Goal: Task Accomplishment & Management: Manage account settings

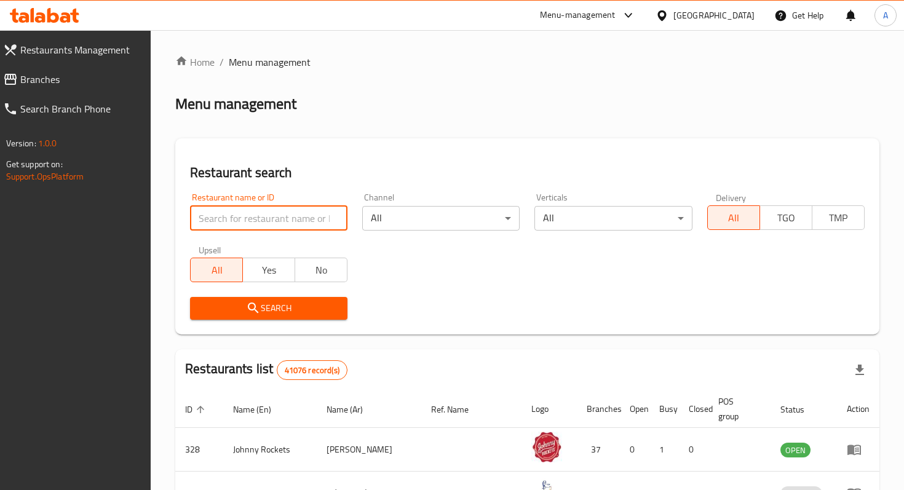
click at [295, 222] on input "search" at bounding box center [268, 218] width 157 height 25
type input "healthy nest"
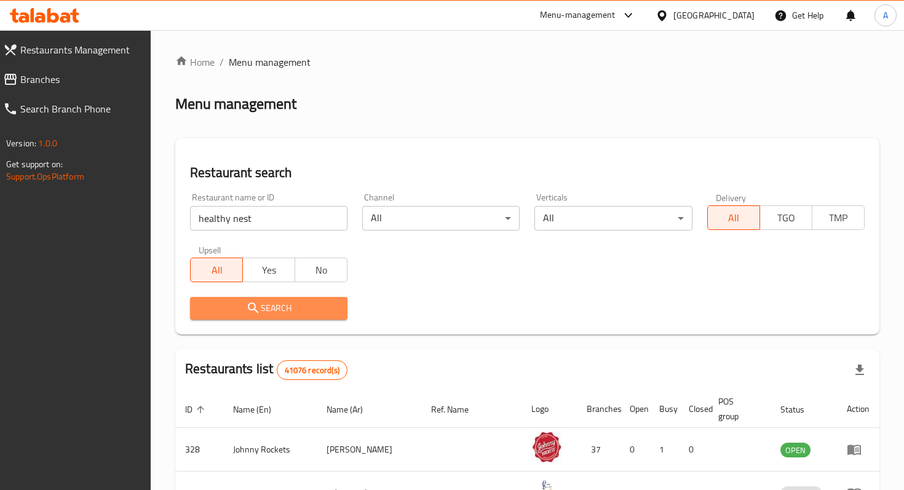
click at [249, 309] on icon "submit" at bounding box center [253, 308] width 10 height 10
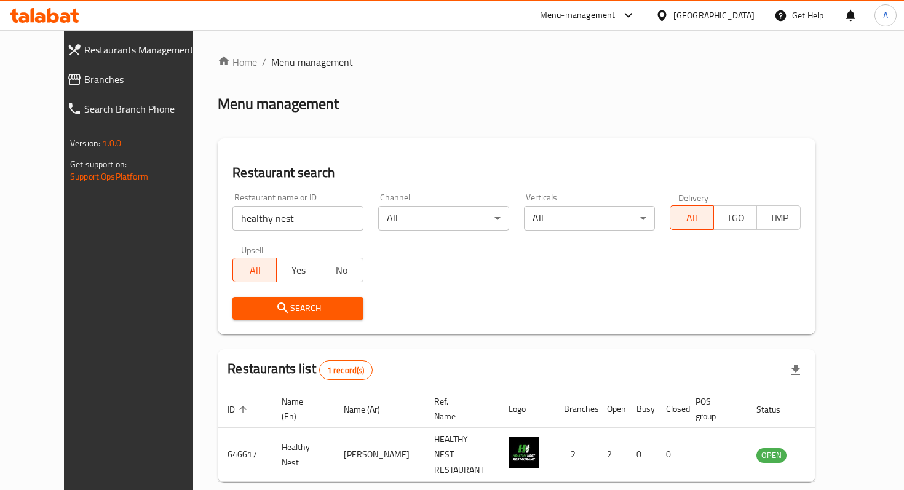
scroll to position [49, 0]
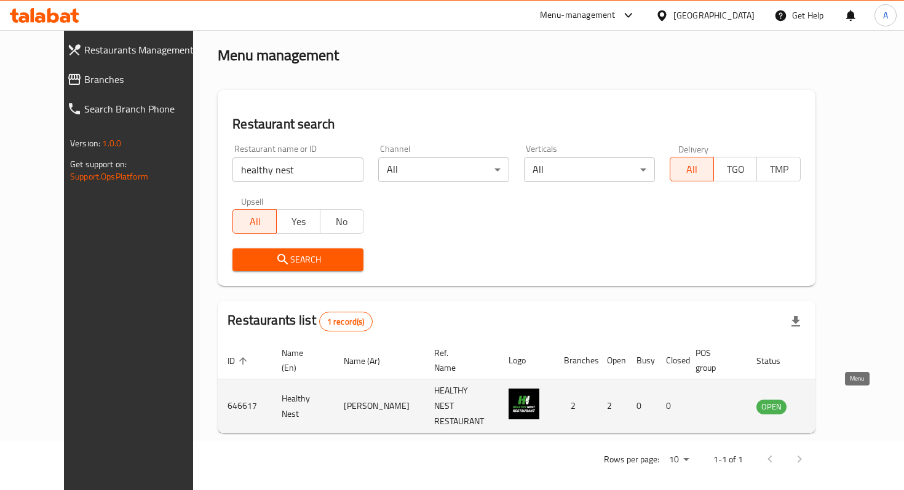
click at [835, 402] on icon "enhanced table" at bounding box center [829, 407] width 14 height 10
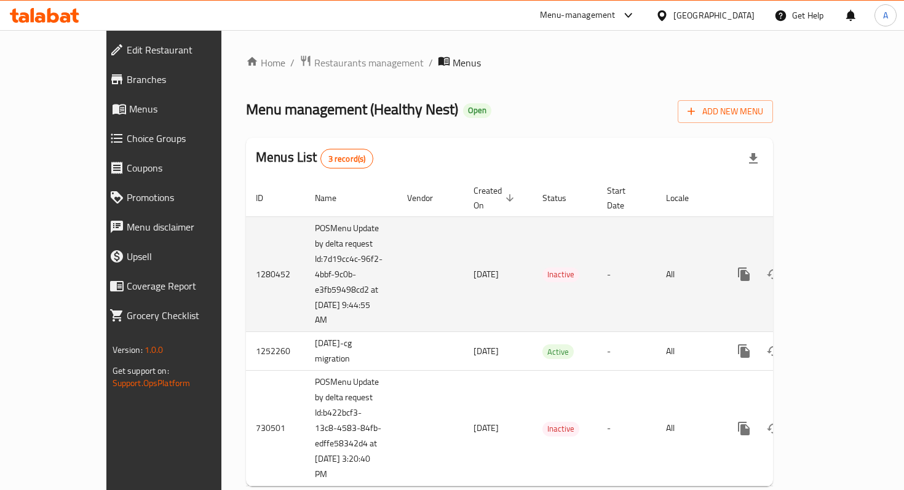
scroll to position [17, 0]
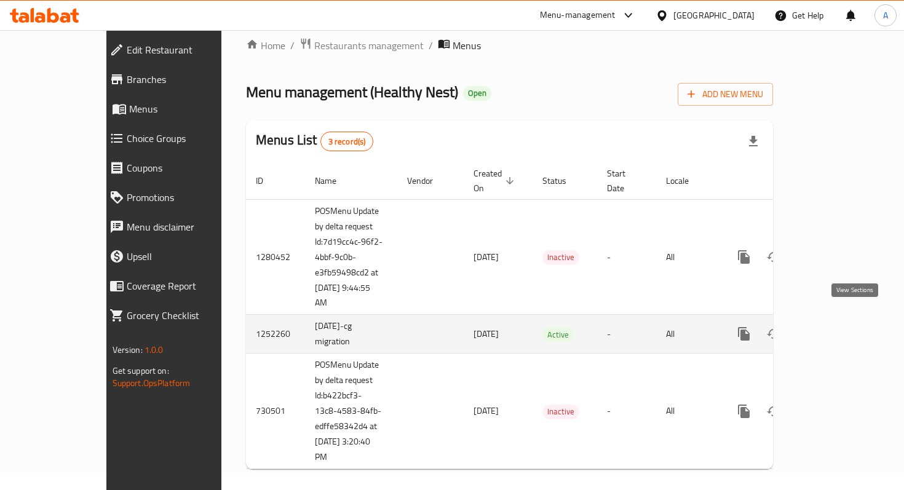
click at [840, 327] on icon "enhanced table" at bounding box center [833, 334] width 15 height 15
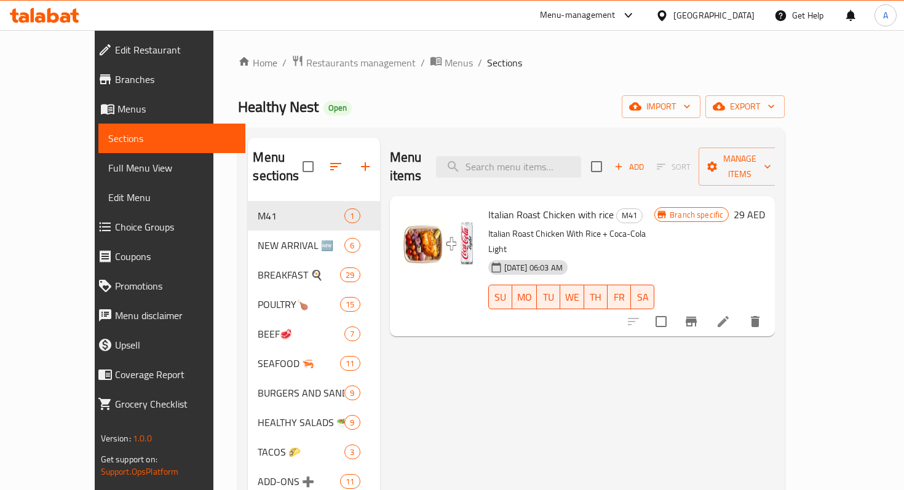
click at [115, 55] on span "Edit Restaurant" at bounding box center [175, 49] width 121 height 15
